Goal: Task Accomplishment & Management: Manage account settings

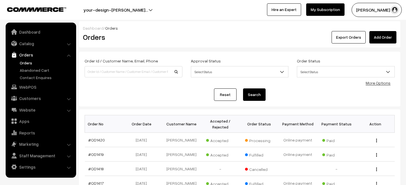
click at [24, 62] on link "Orders" at bounding box center [46, 63] width 56 height 6
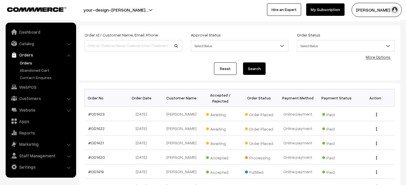
scroll to position [26, 0]
click at [215, 141] on span "Awaiting" at bounding box center [220, 141] width 28 height 7
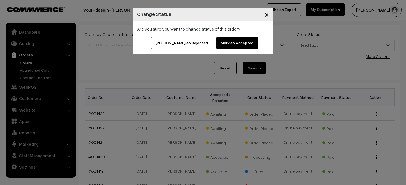
click at [226, 45] on button "Mark as Accepted" at bounding box center [237, 43] width 42 height 12
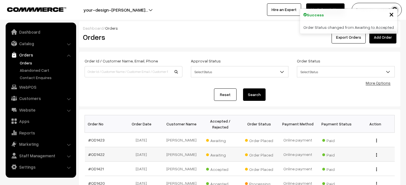
click at [219, 158] on td "Awaiting" at bounding box center [220, 154] width 39 height 14
click at [218, 154] on span "Awaiting" at bounding box center [220, 153] width 28 height 7
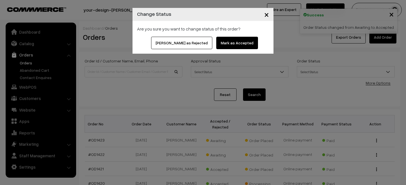
click at [227, 43] on button "Mark as Accepted" at bounding box center [237, 43] width 42 height 12
click at [220, 42] on button "Mark as Accepted" at bounding box center [237, 43] width 42 height 12
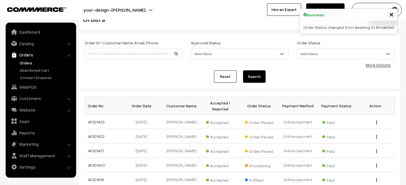
scroll to position [38, 0]
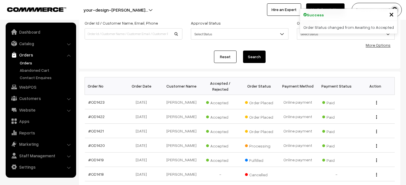
click at [393, 16] on span "×" at bounding box center [391, 14] width 5 height 10
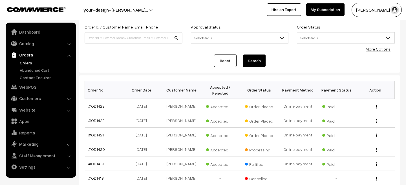
scroll to position [0, 0]
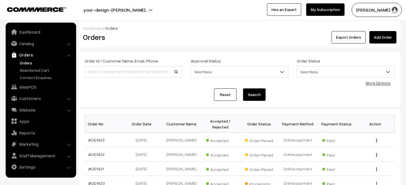
click at [370, 10] on button "Lokesh N.P" at bounding box center [377, 10] width 50 height 14
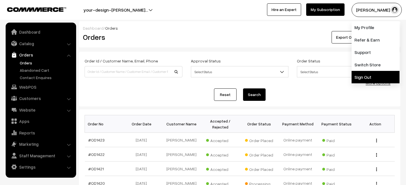
click at [358, 74] on link "Sign Out" at bounding box center [376, 77] width 48 height 12
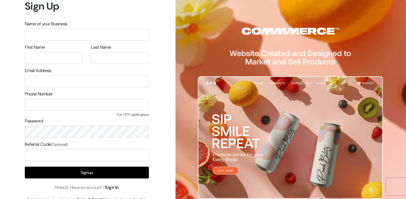
click at [118, 188] on link "Sign In" at bounding box center [112, 188] width 14 height 6
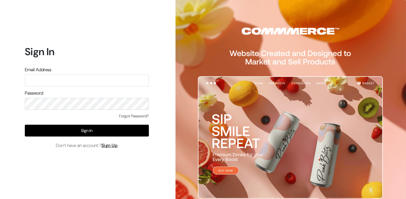
click at [86, 77] on input "text" at bounding box center [87, 81] width 124 height 12
type input "mk@yourdesignstore.in"
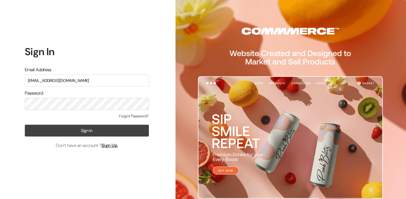
click at [93, 131] on button "Sign In" at bounding box center [87, 131] width 124 height 12
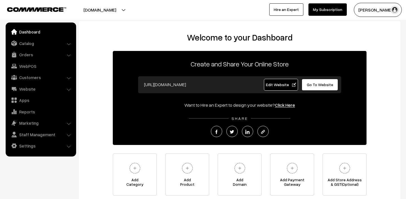
click at [29, 52] on link "Orders" at bounding box center [40, 55] width 67 height 10
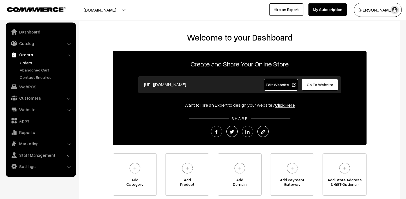
click at [28, 63] on link "Orders" at bounding box center [46, 63] width 56 height 6
